Goal: Check status: Check status

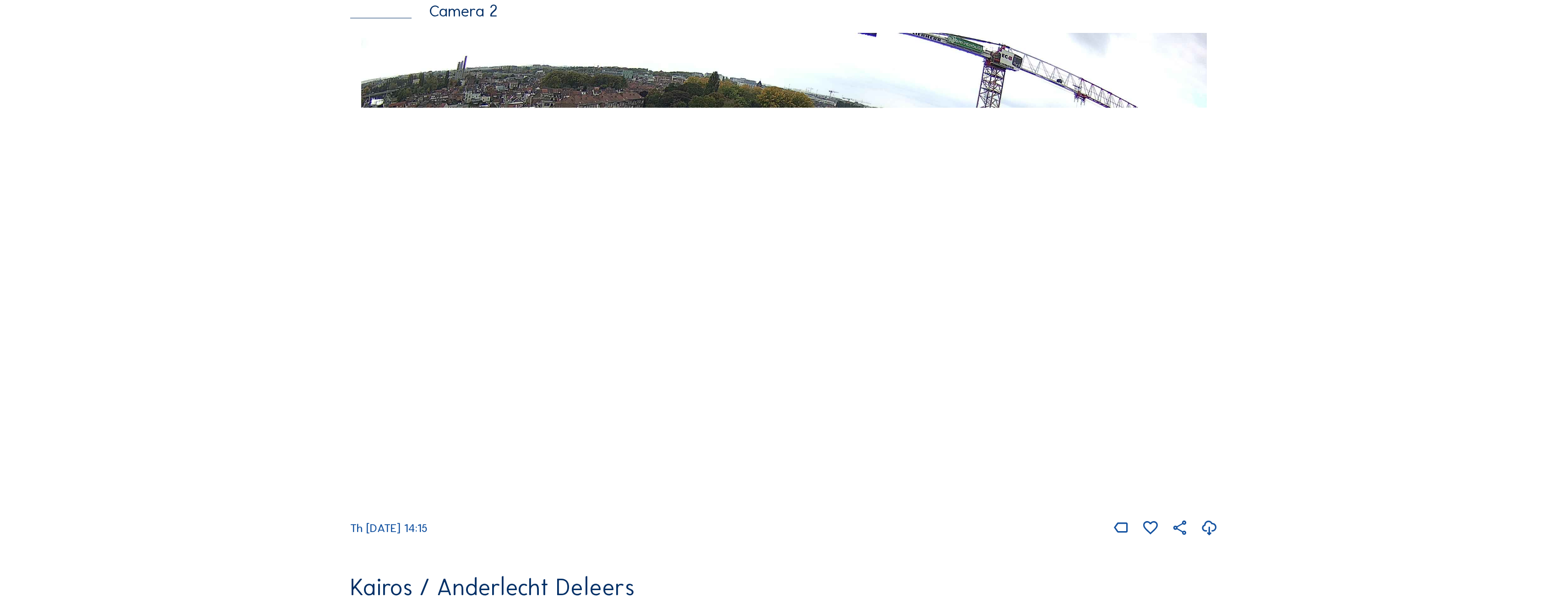
scroll to position [778, 0]
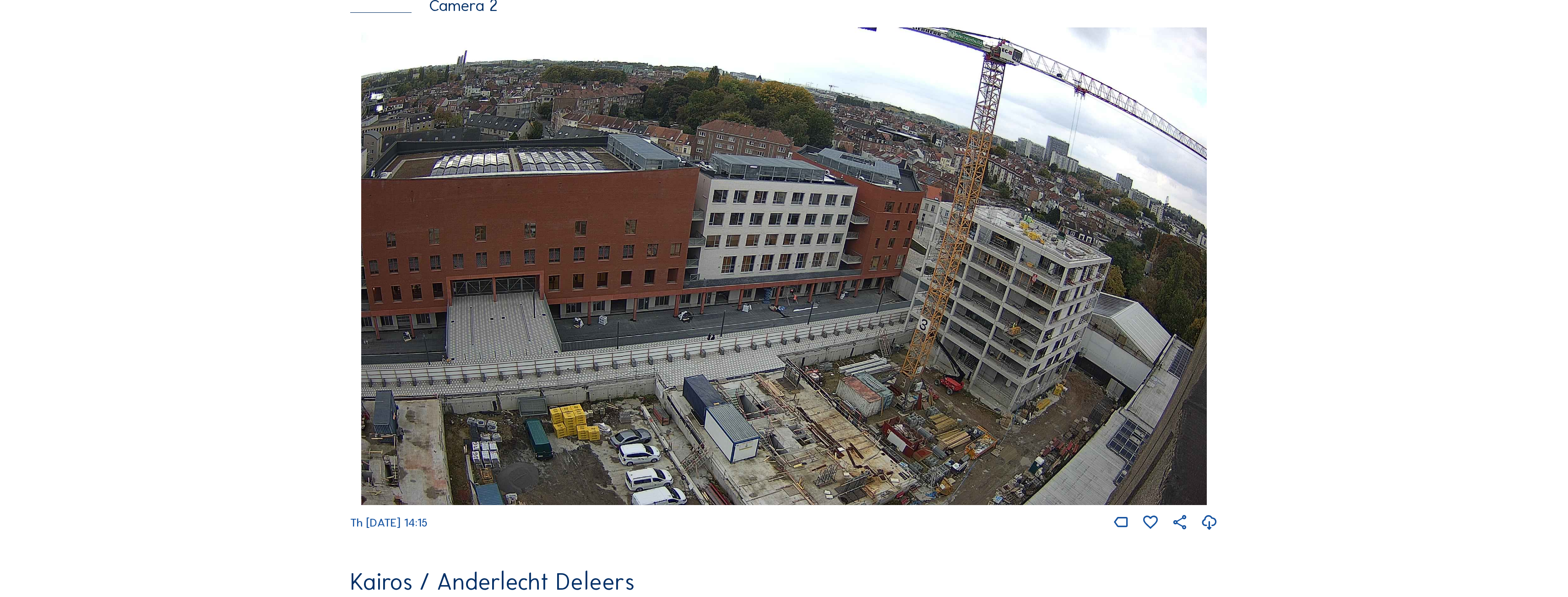
click at [878, 313] on img at bounding box center [784, 266] width 845 height 478
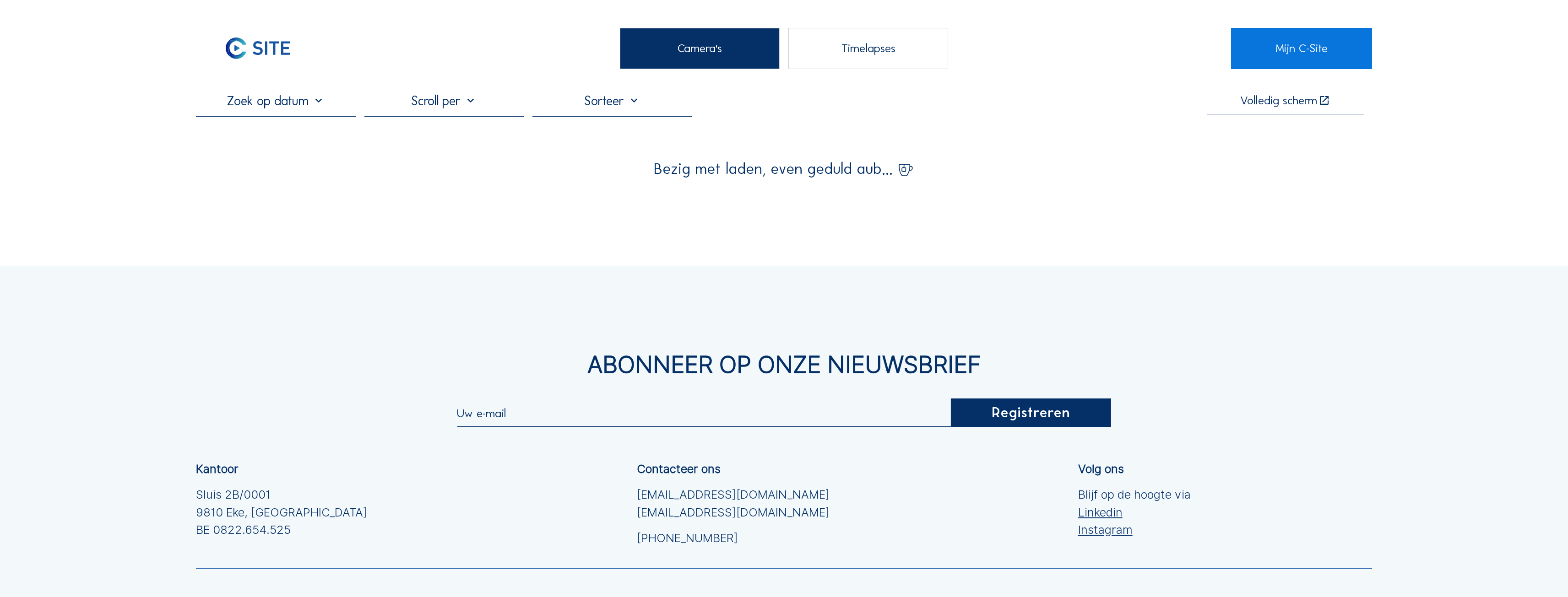
click at [272, 104] on input "text" at bounding box center [276, 100] width 160 height 15
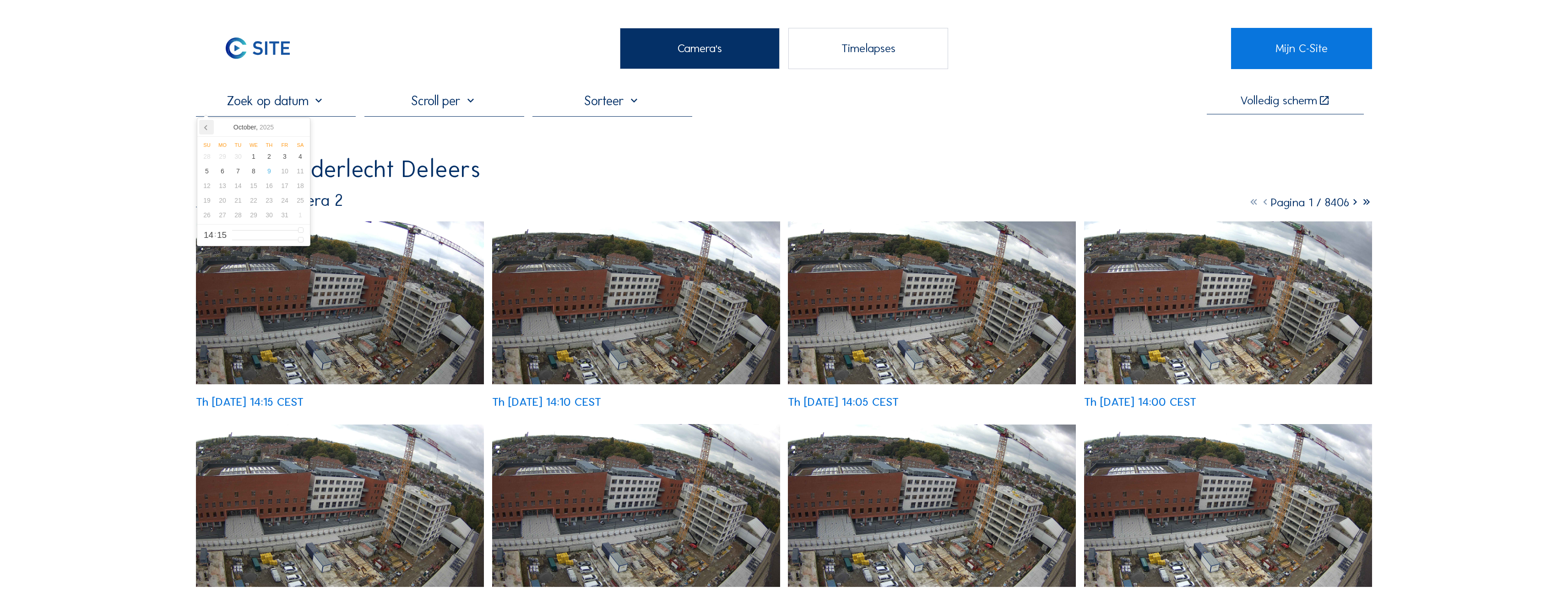
click at [204, 130] on icon at bounding box center [207, 127] width 15 height 15
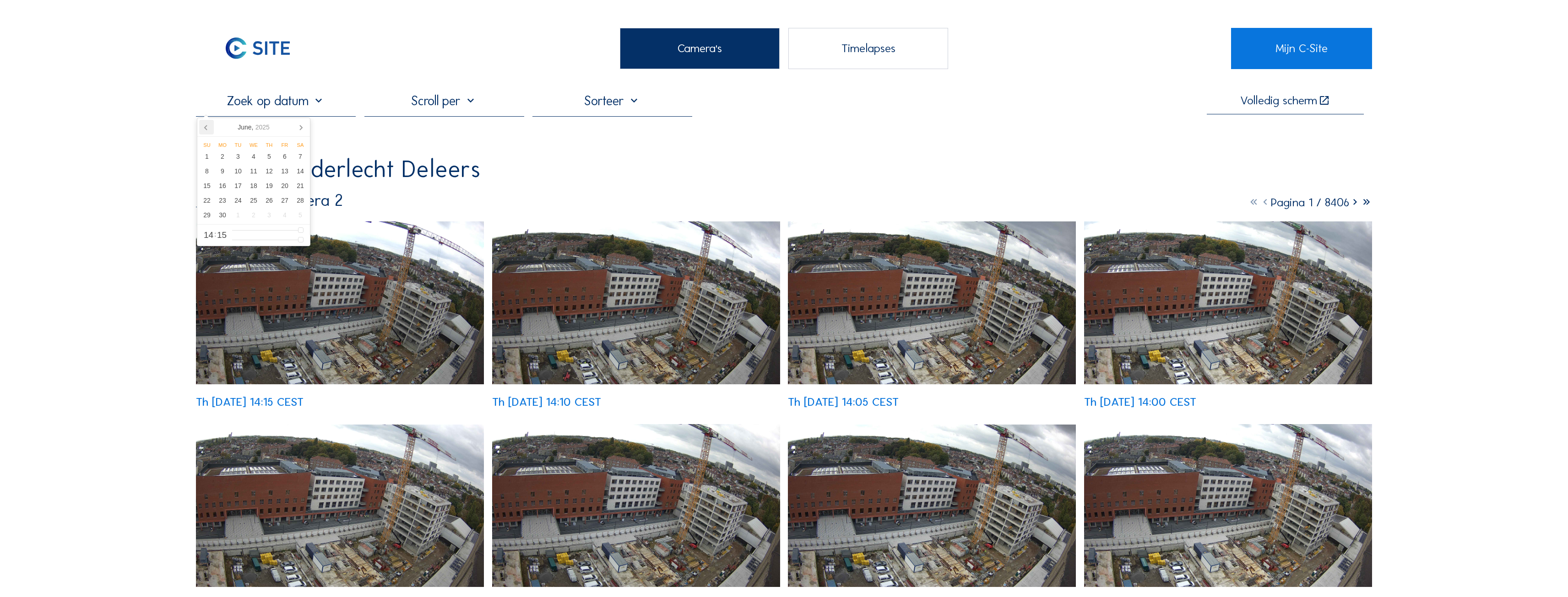
click at [204, 130] on icon at bounding box center [207, 127] width 15 height 15
click at [212, 172] on div "2" at bounding box center [207, 171] width 15 height 15
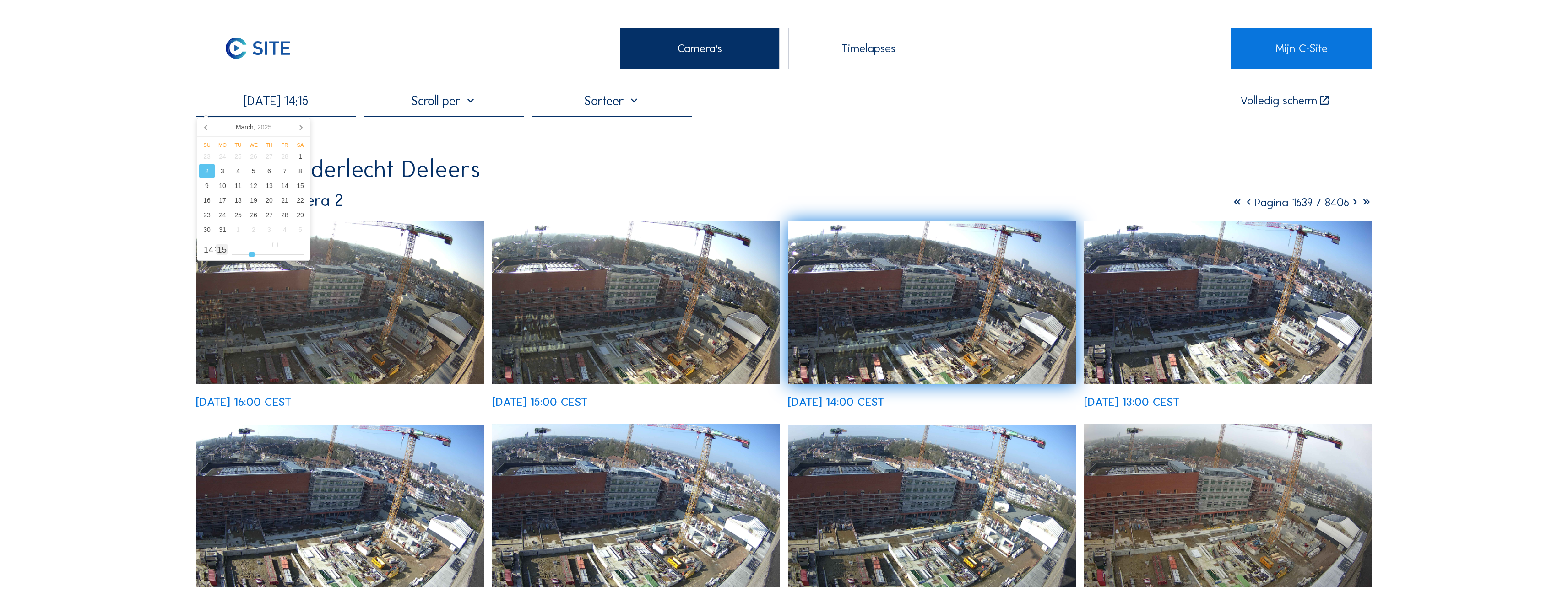
type input "[DATE] 14:13"
type input "13"
type input "[DATE] 14:12"
type input "12"
type input "[DATE] 14:11"
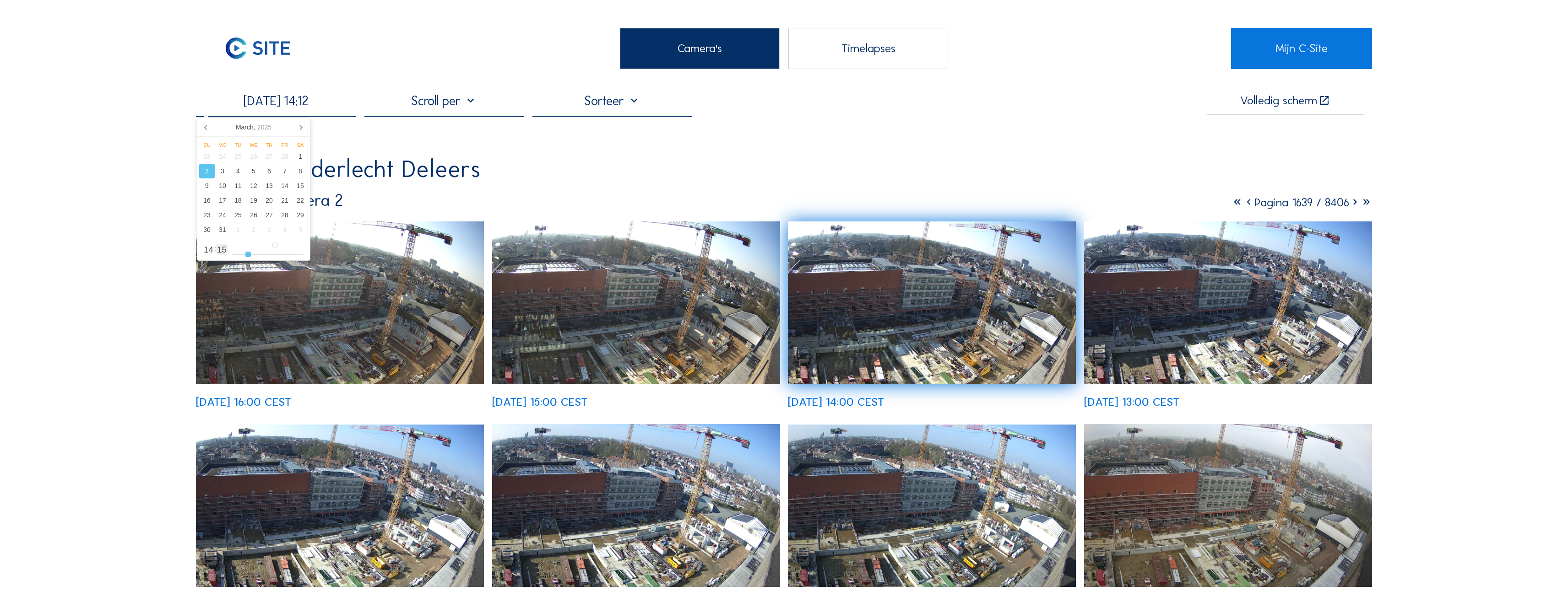
type input "11"
type input "[DATE] 14:09"
type input "9"
type input "[DATE] 14:08"
type input "8"
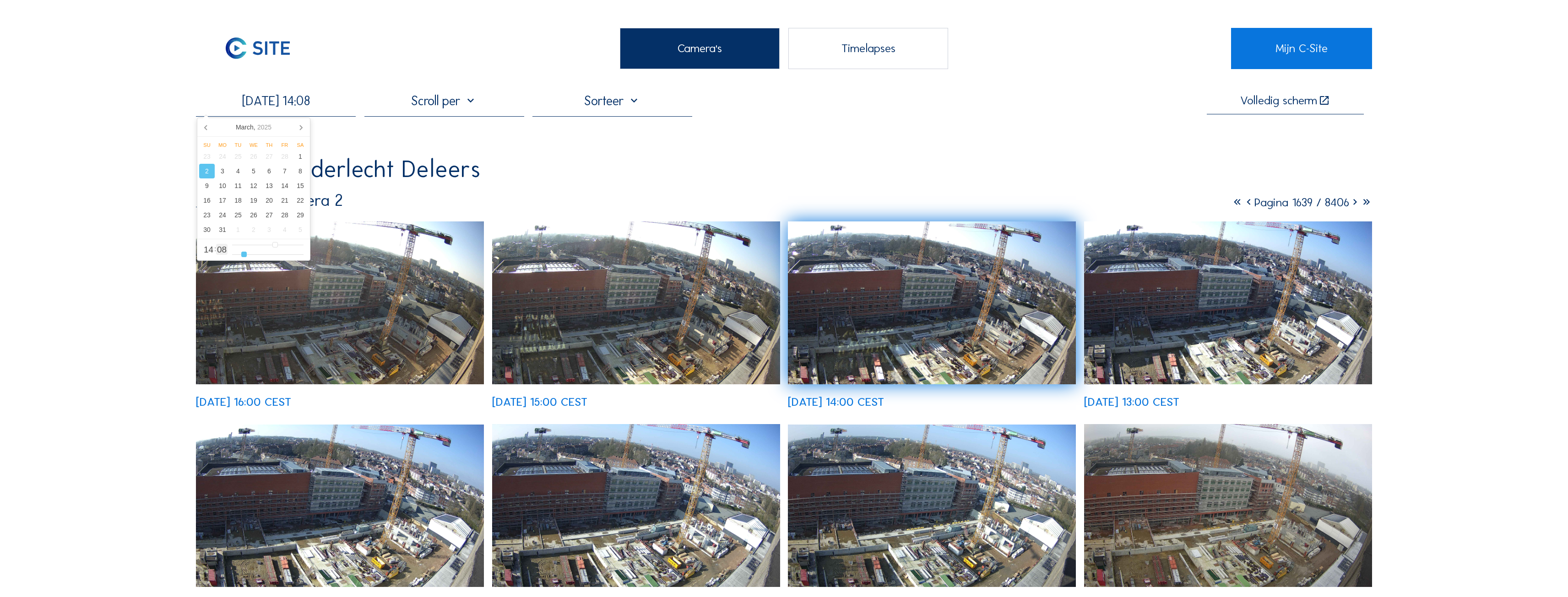
type input "[DATE] 14:09"
type input "9"
type input "[DATE] 14:10"
type input "10"
type input "[DATE] 14:11"
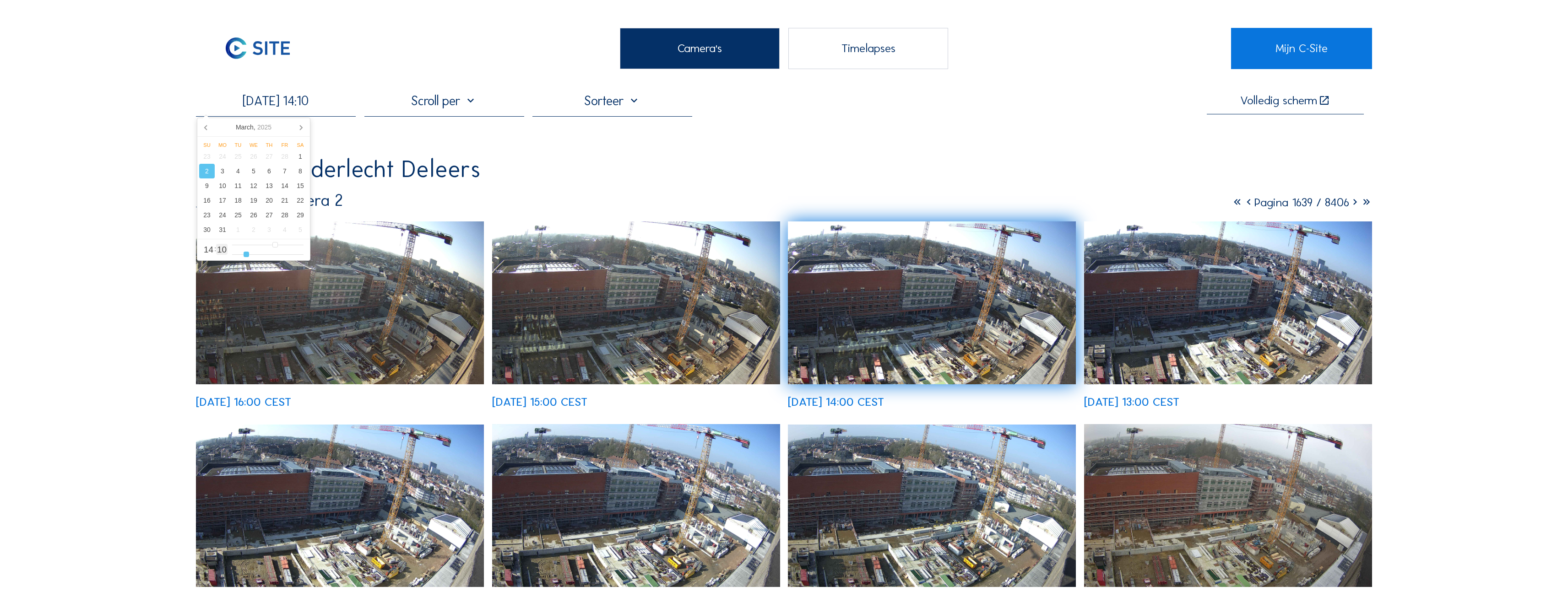
type input "11"
type input "[DATE] 14:10"
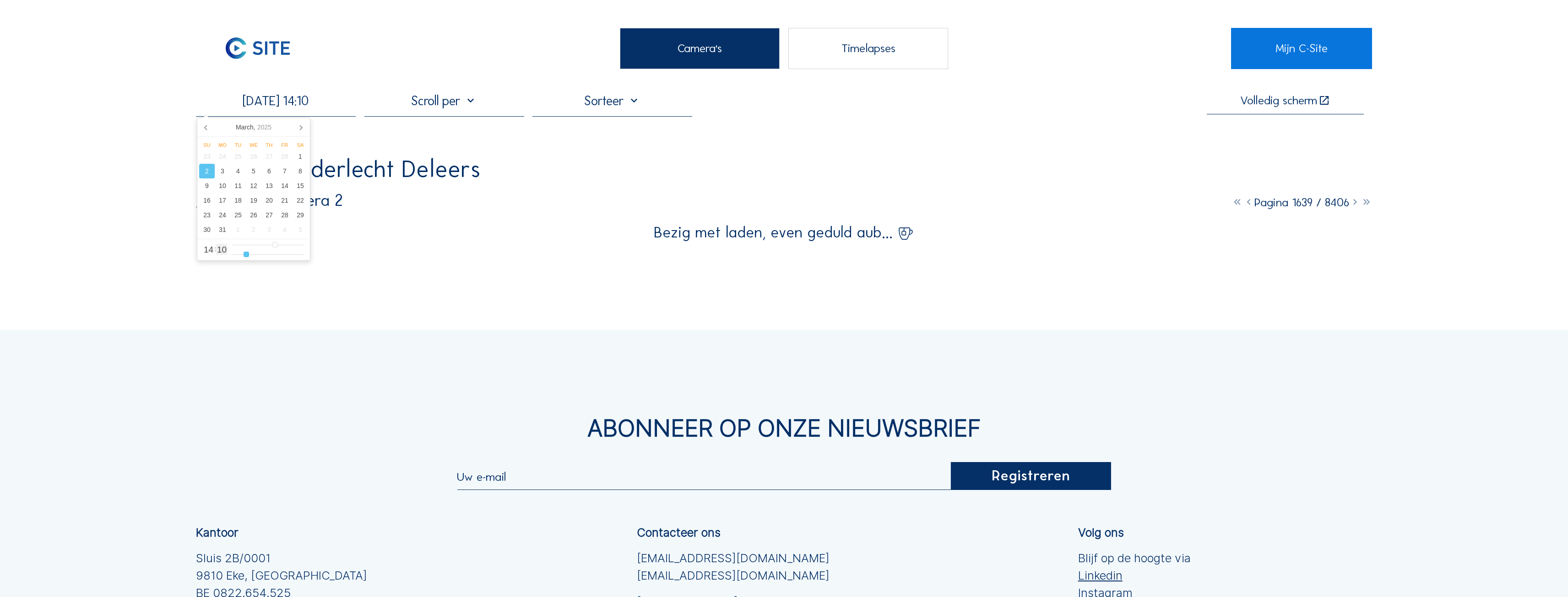
drag, startPoint x: 251, startPoint y: 254, endPoint x: 245, endPoint y: 255, distance: 6.1
type input "10"
click at [245, 255] on input "range" at bounding box center [268, 254] width 72 height 8
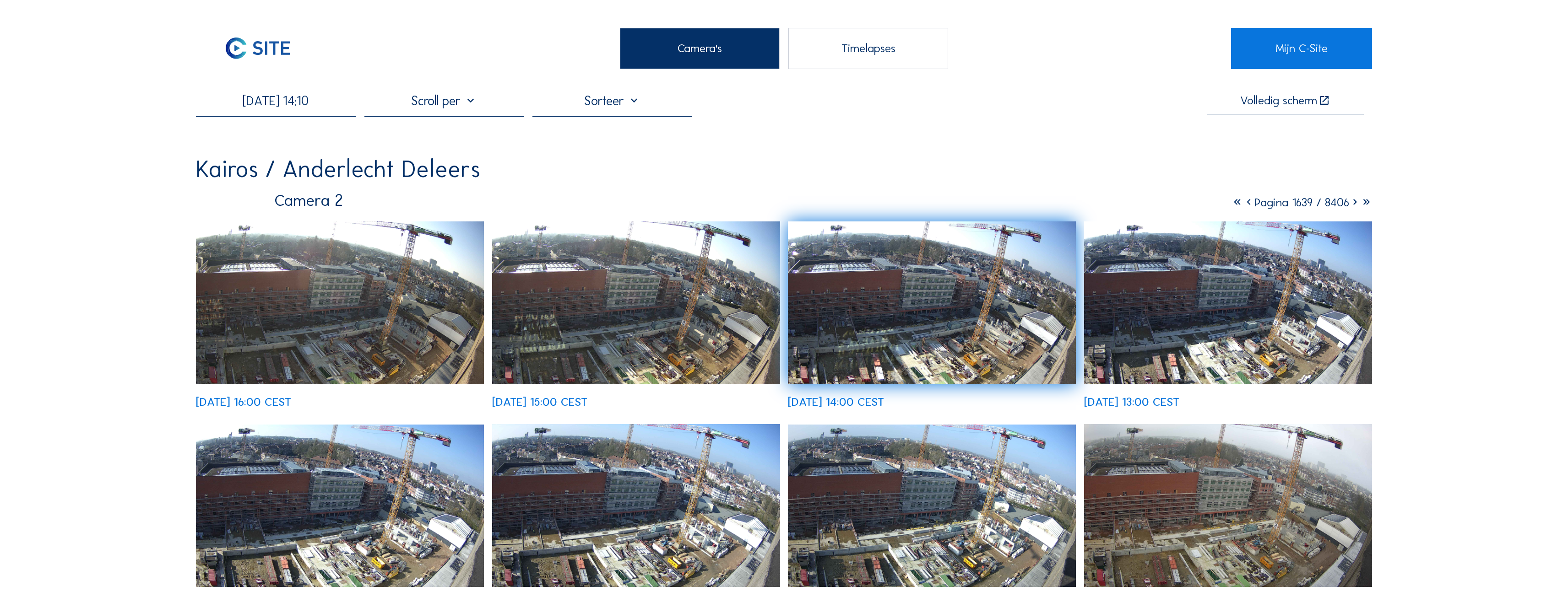
click at [672, 297] on img at bounding box center [636, 302] width 288 height 163
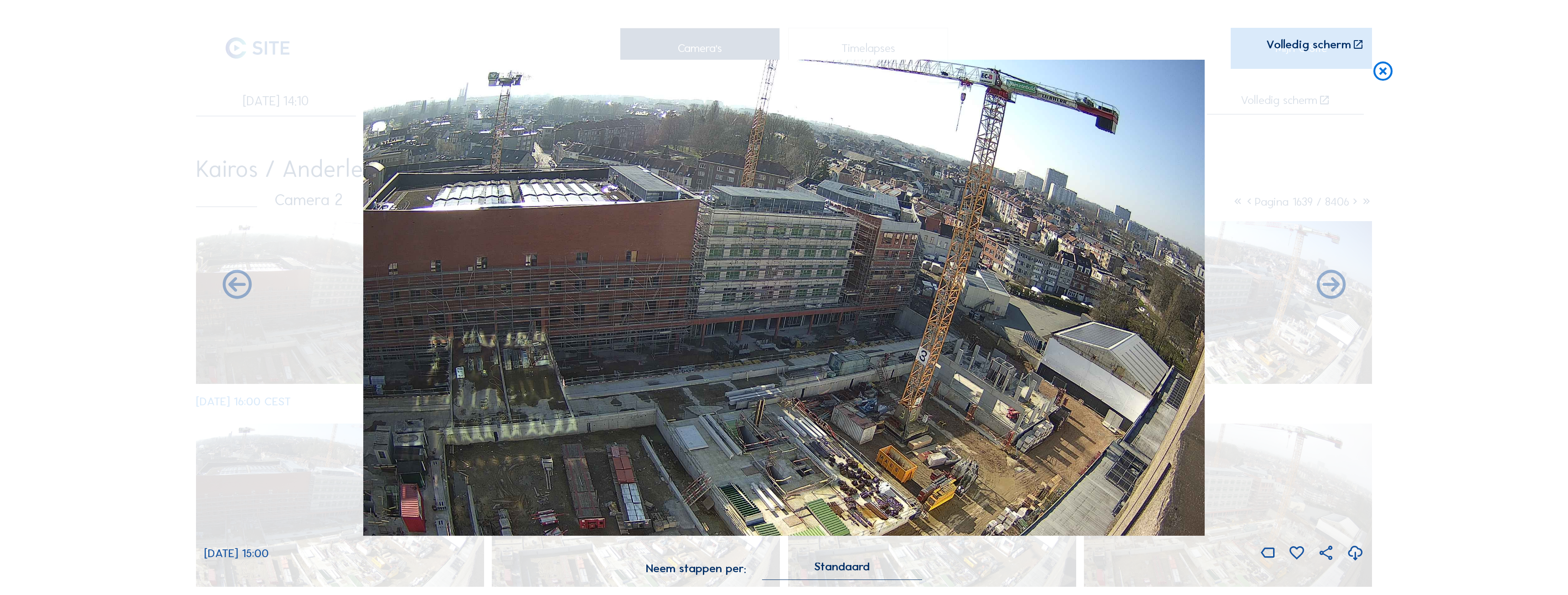
click at [1355, 552] on icon at bounding box center [1355, 554] width 17 height 21
